Goal: Communication & Community: Participate in discussion

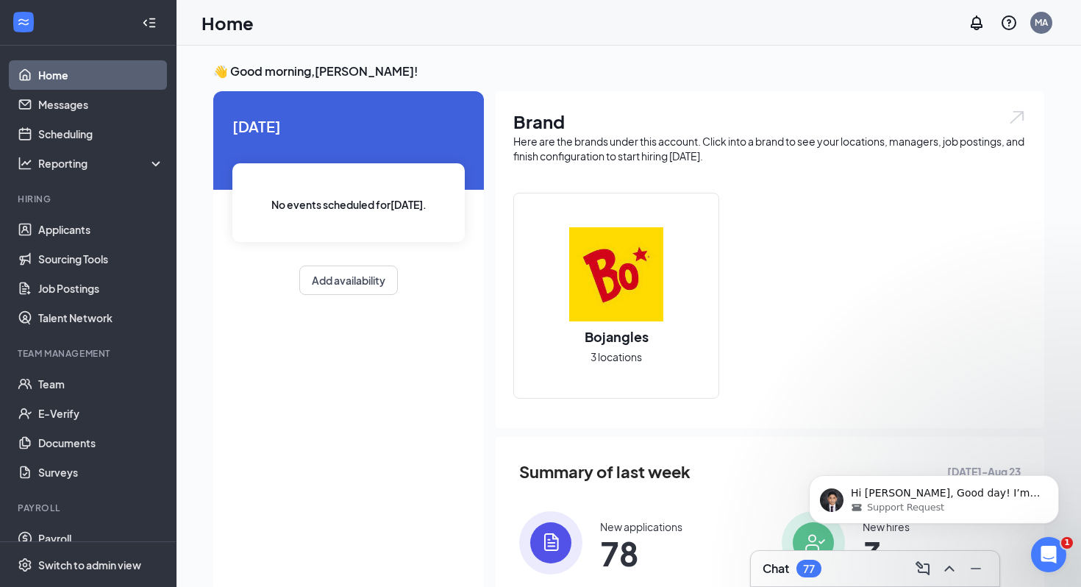
click at [877, 259] on div "Bojangles 3 locations" at bounding box center [769, 302] width 513 height 218
click at [60, 391] on link "Team" at bounding box center [101, 383] width 126 height 29
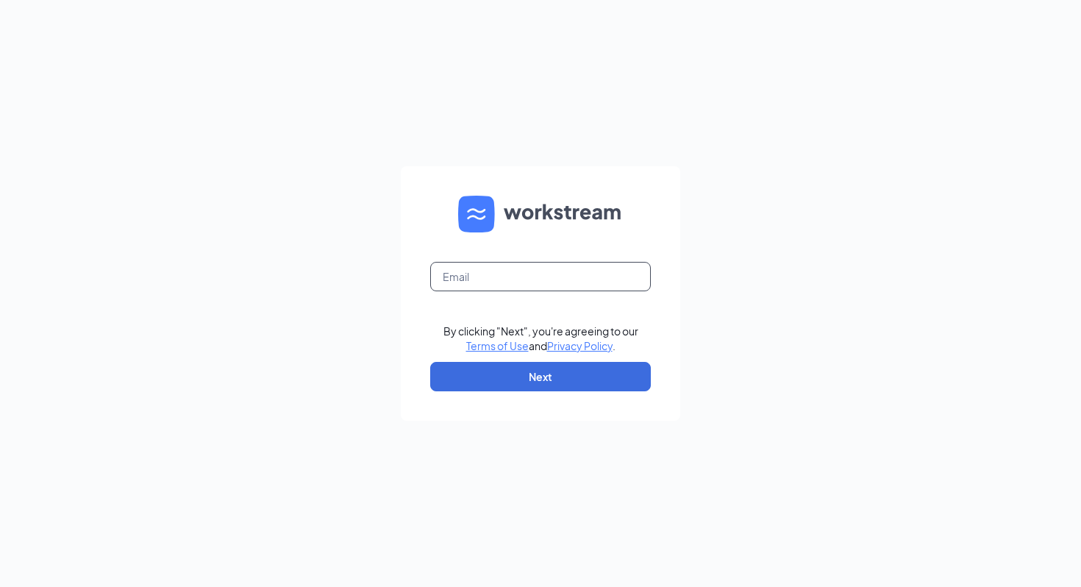
click at [477, 288] on input "text" at bounding box center [540, 276] width 221 height 29
click at [527, 281] on input "text" at bounding box center [540, 276] width 221 height 29
type input "[EMAIL_ADDRESS][PERSON_NAME][DOMAIN_NAME]"
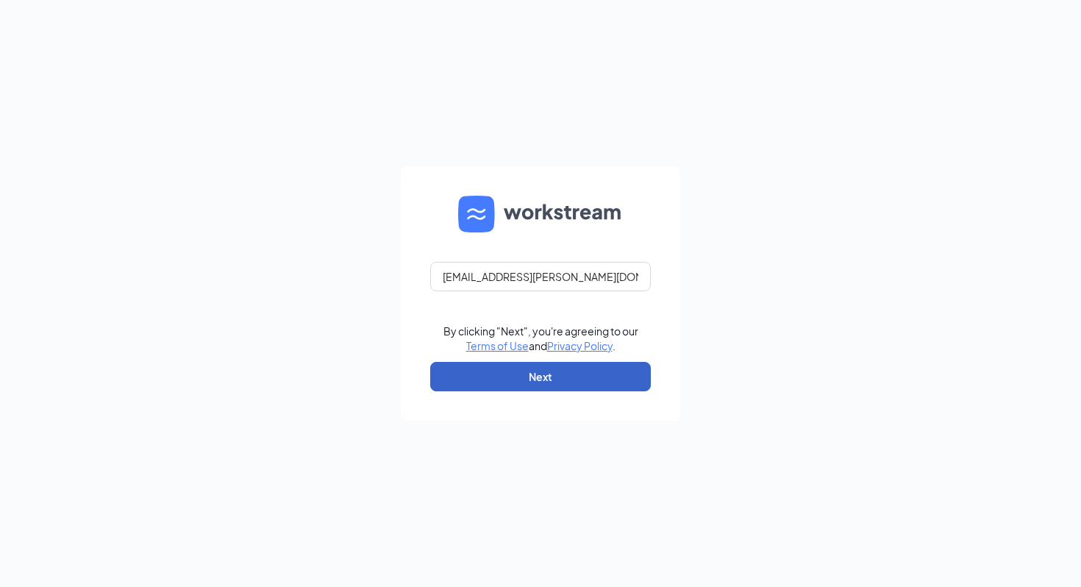
click at [551, 385] on button "Next" at bounding box center [540, 376] width 221 height 29
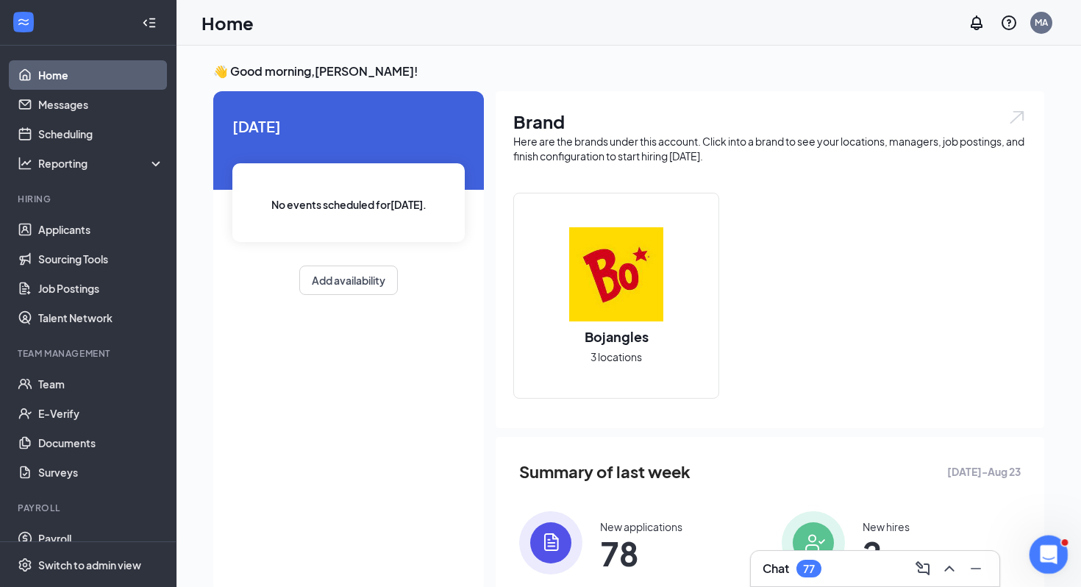
click at [1042, 550] on icon "Open Intercom Messenger" at bounding box center [1047, 552] width 24 height 24
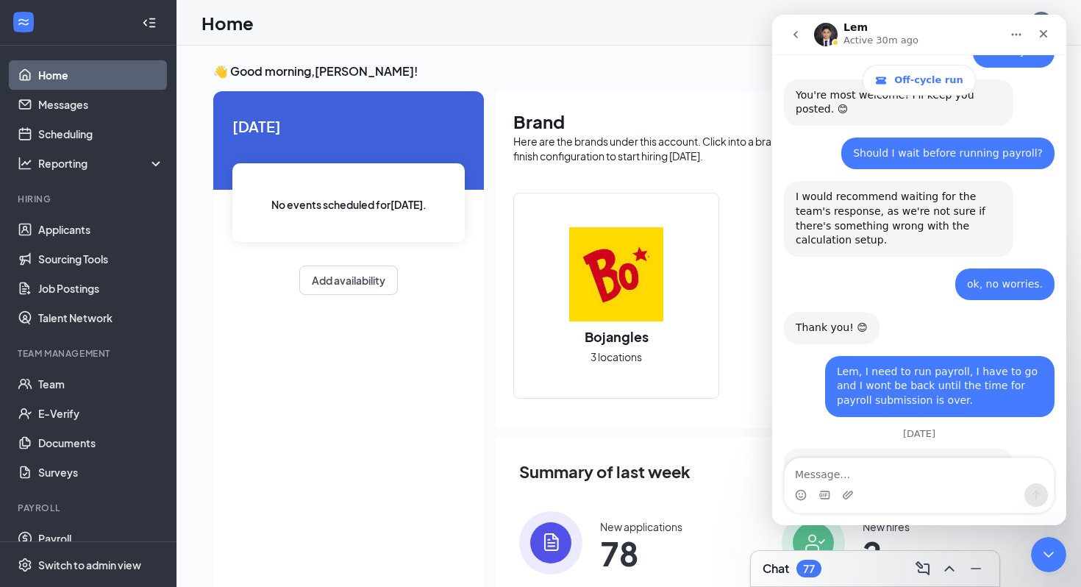
scroll to position [3361, 0]
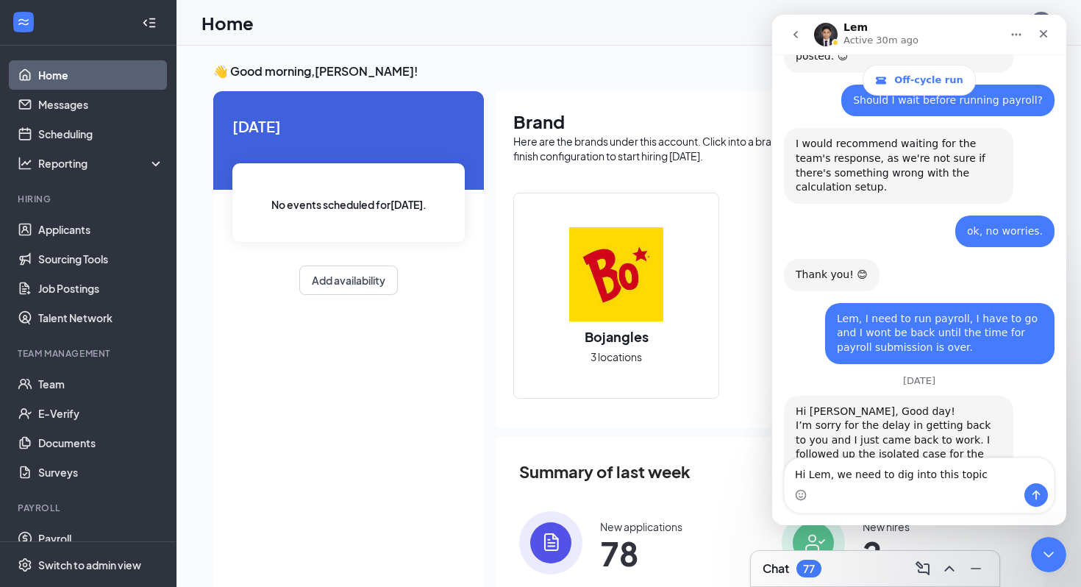
type textarea "Hi Lem, we need to dig into this topic."
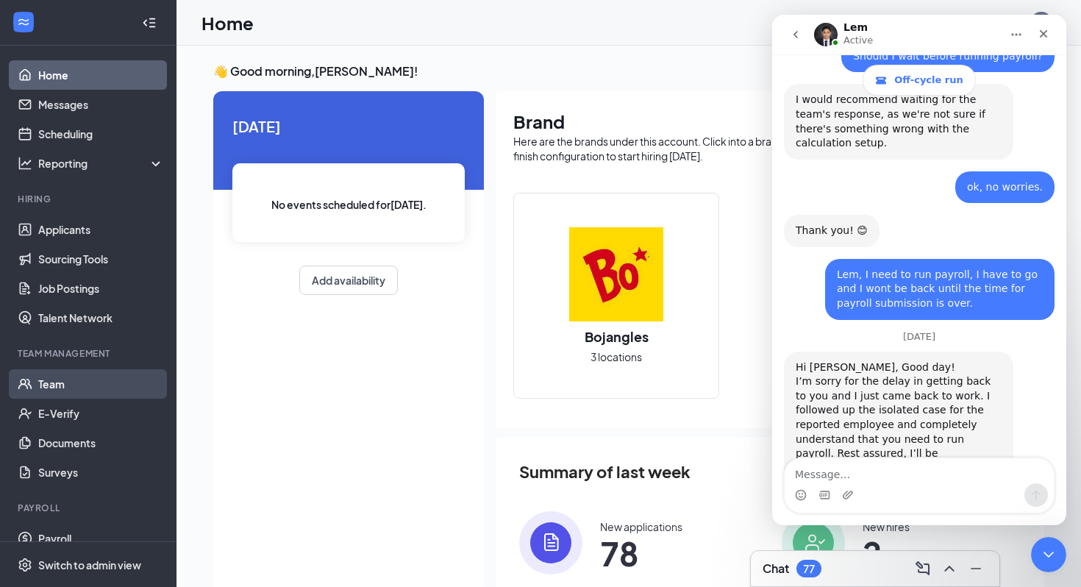
click at [83, 382] on link "Team" at bounding box center [101, 383] width 126 height 29
